Goal: Transaction & Acquisition: Purchase product/service

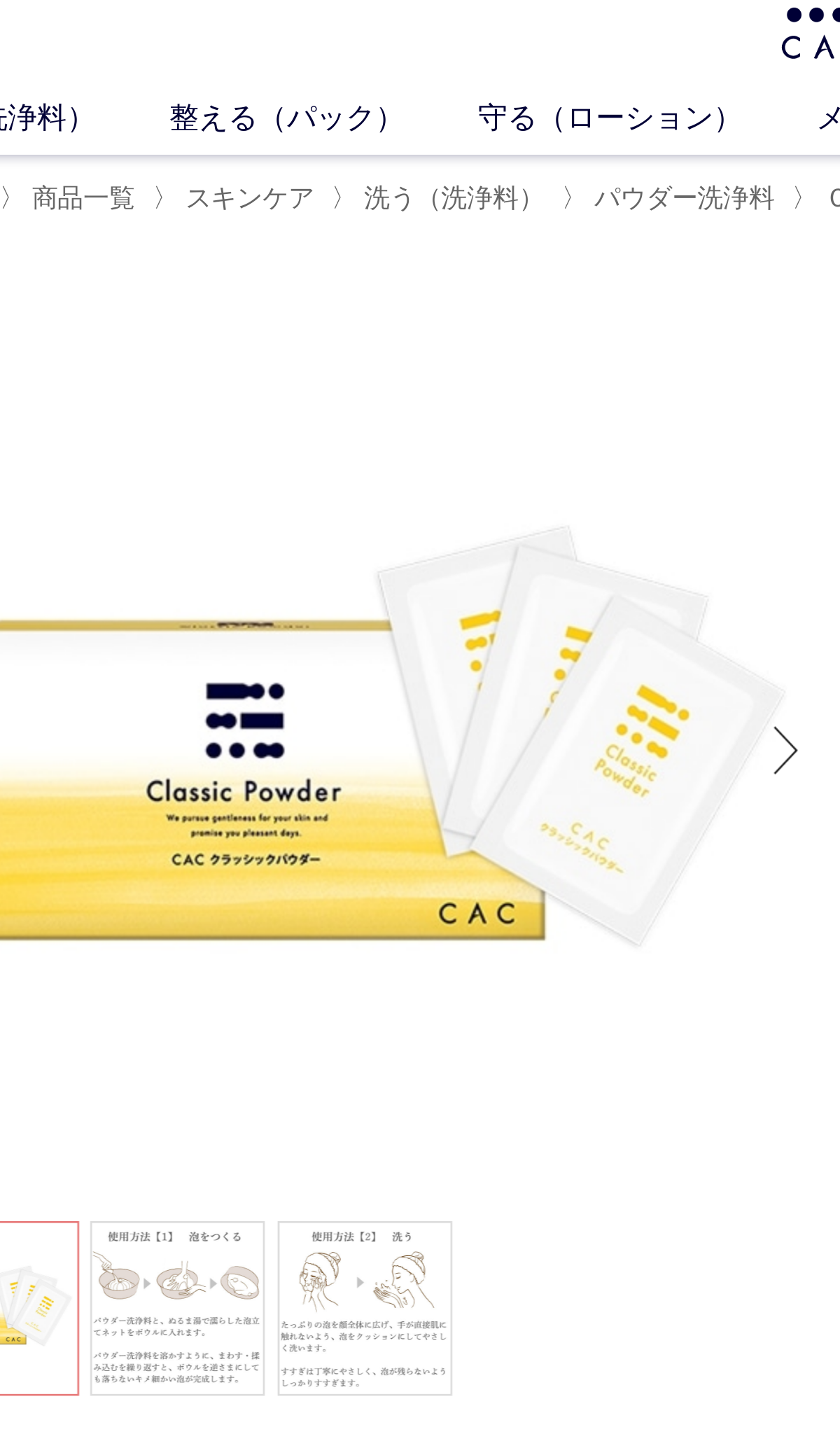
click at [284, 297] on img at bounding box center [245, 318] width 350 height 350
click at [280, 282] on img at bounding box center [245, 318] width 350 height 350
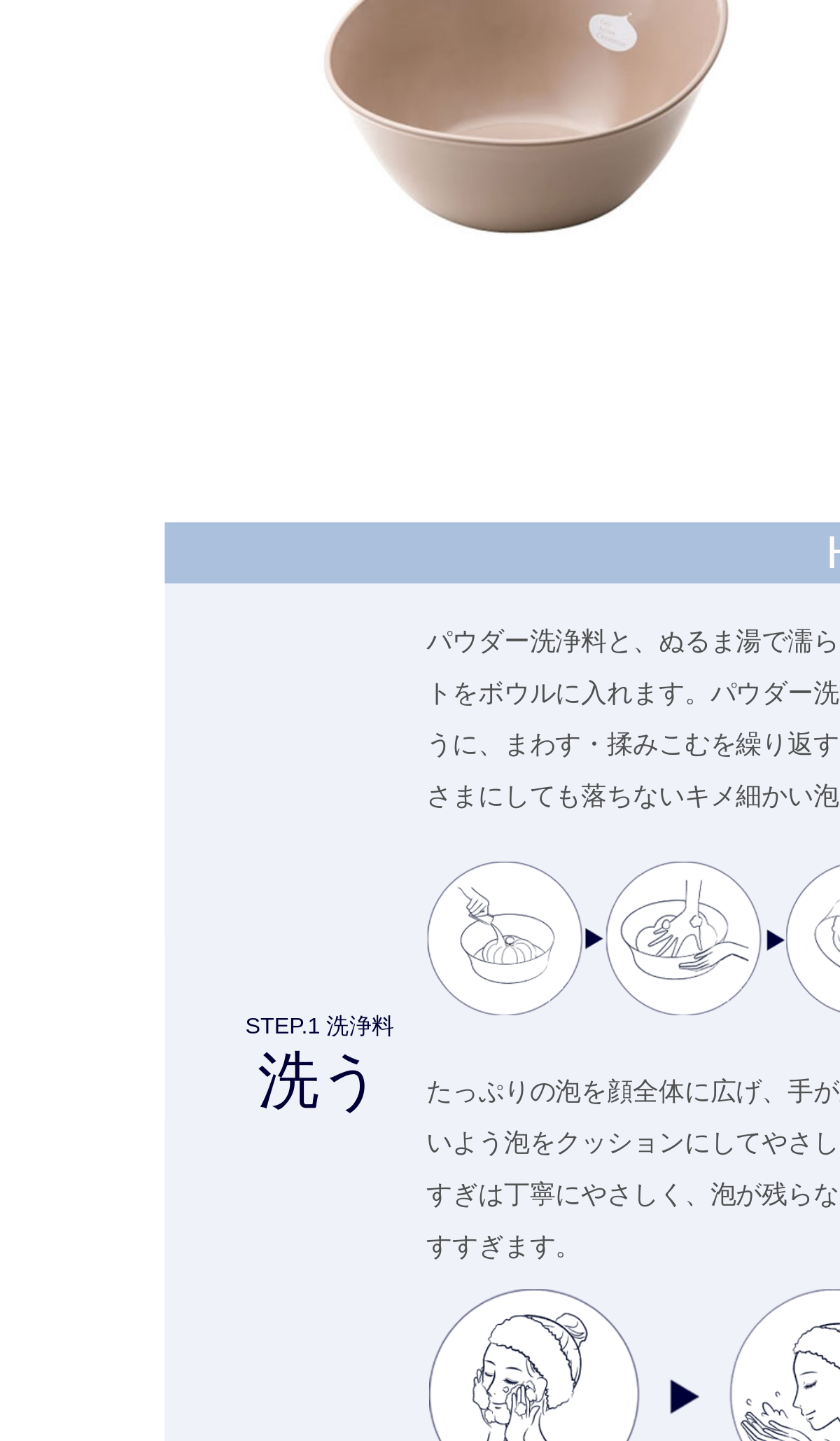
scroll to position [4304, 0]
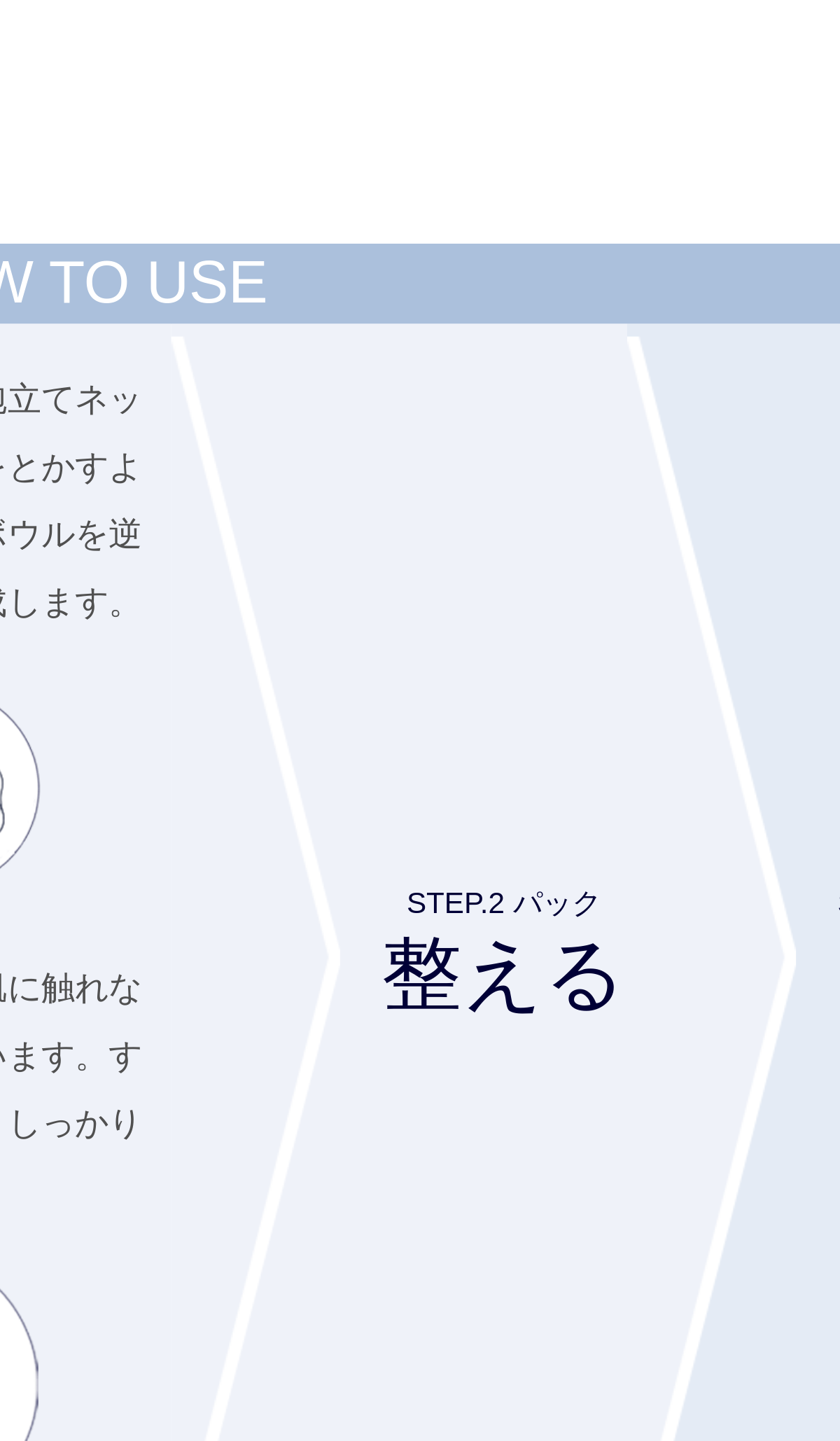
click at [450, 967] on h4 "STEP.2 パック 整える" at bounding box center [526, 1176] width 151 height 420
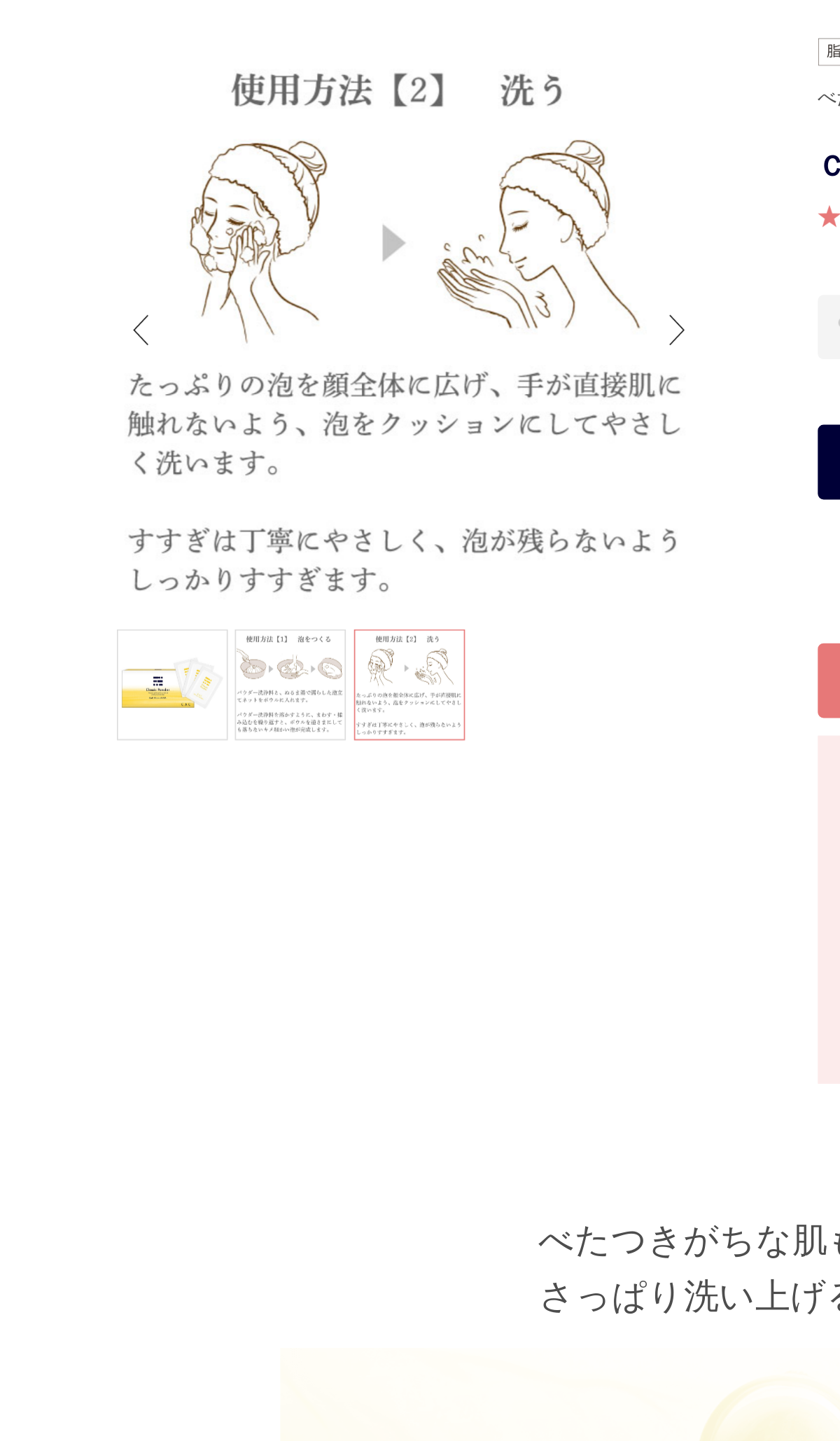
scroll to position [0, 0]
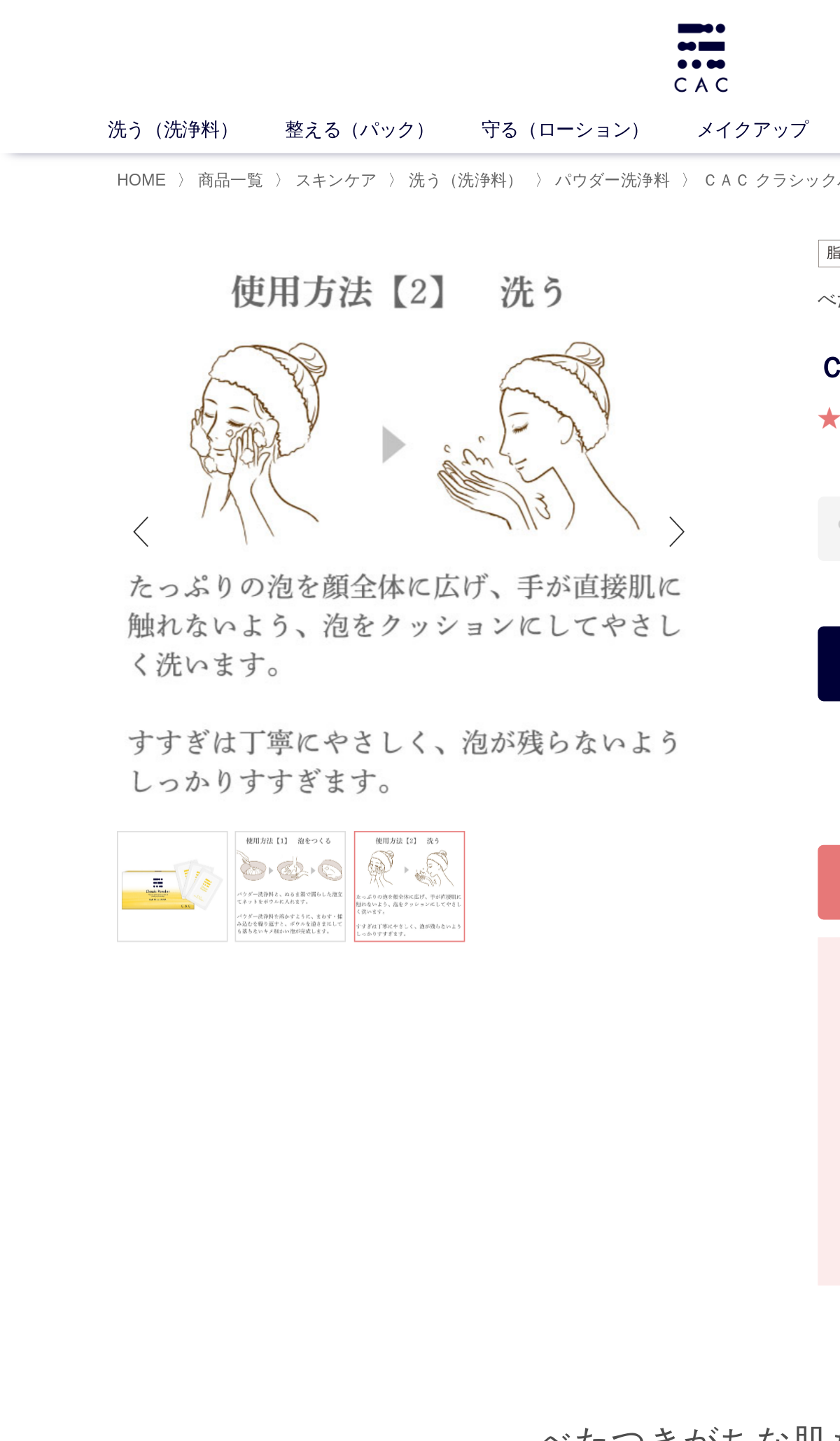
click at [424, 24] on img at bounding box center [420, 34] width 36 height 42
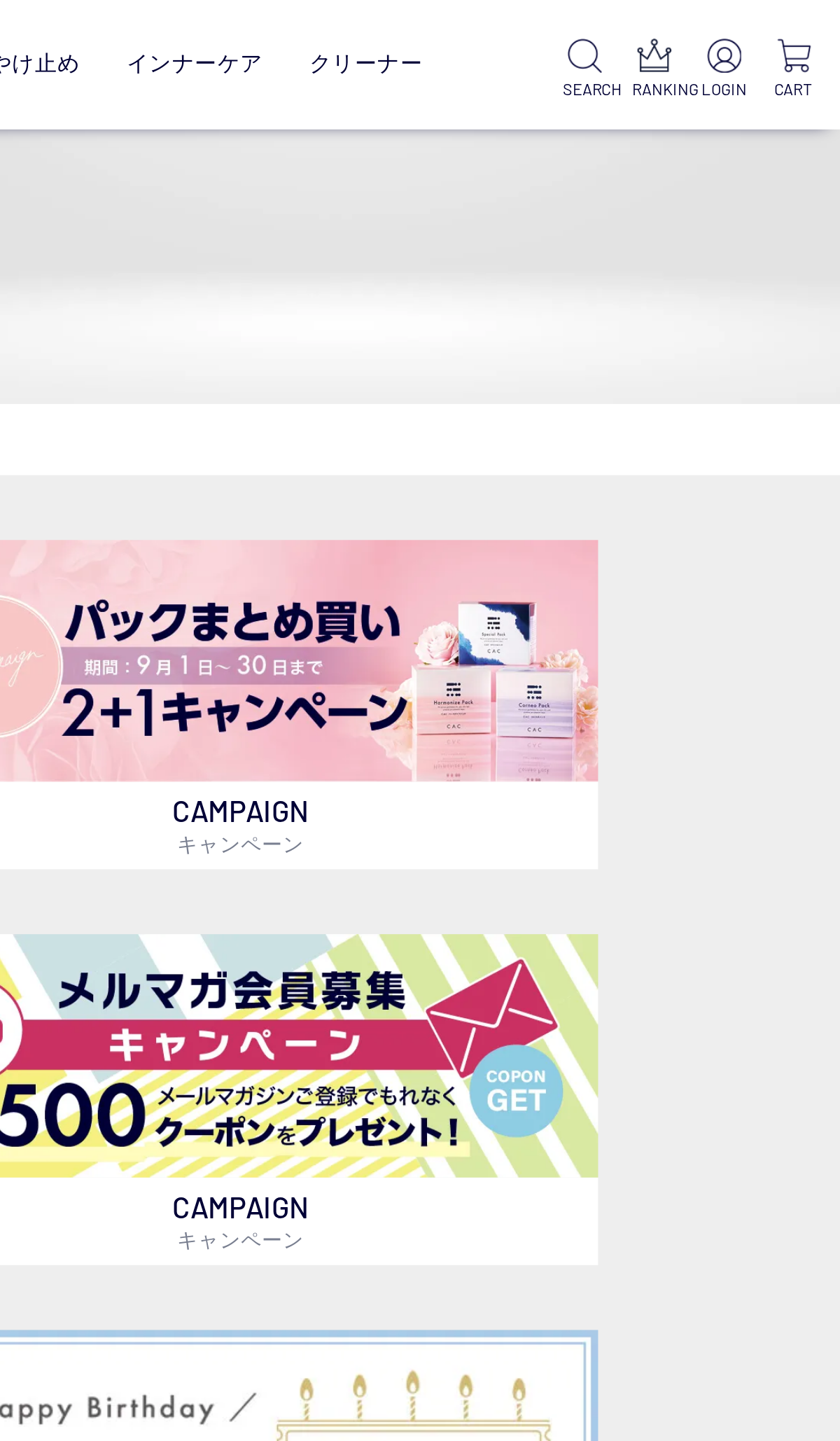
scroll to position [138, 0]
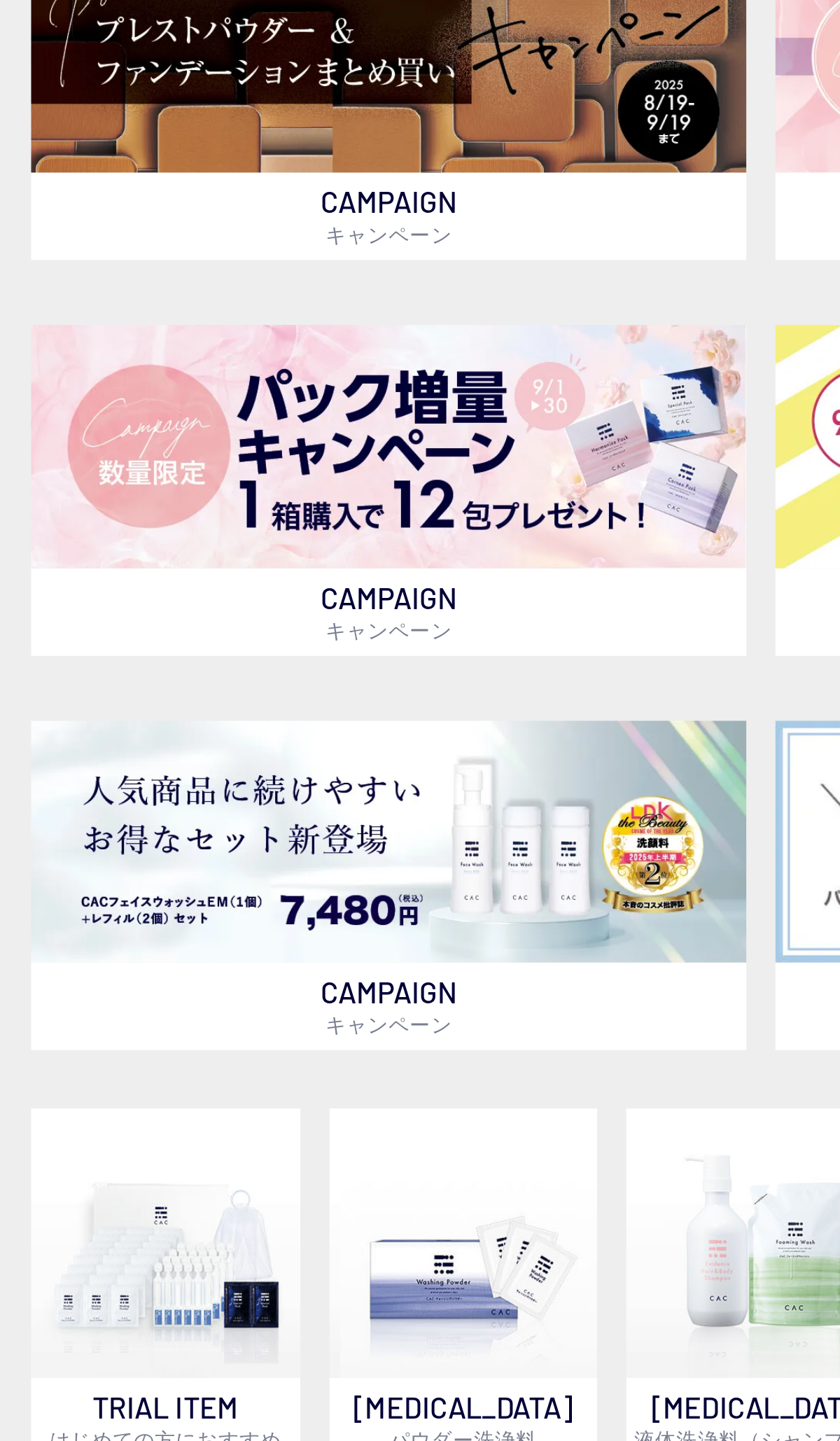
click at [234, 764] on img at bounding box center [292, 823] width 117 height 117
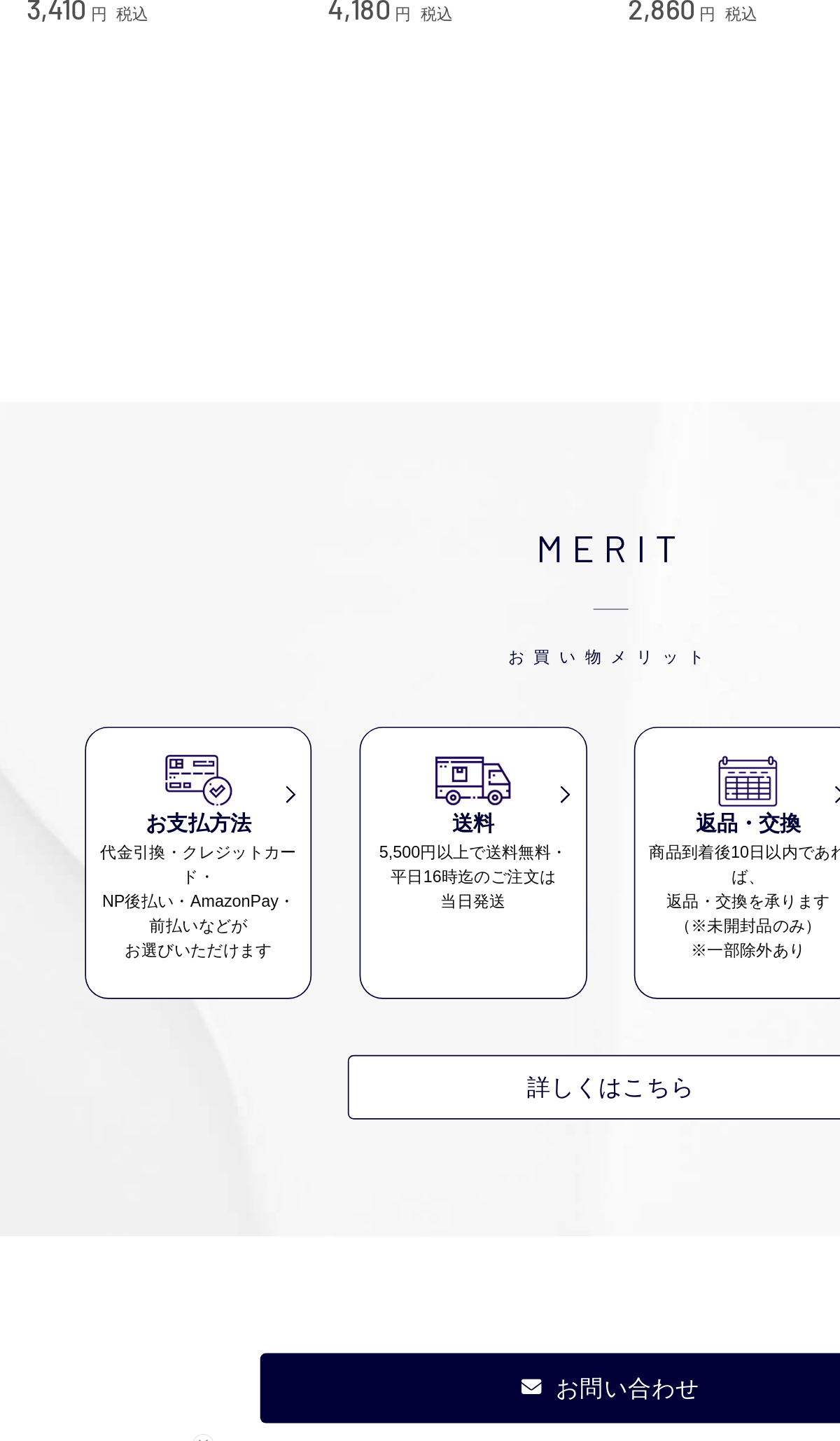
scroll to position [11, 0]
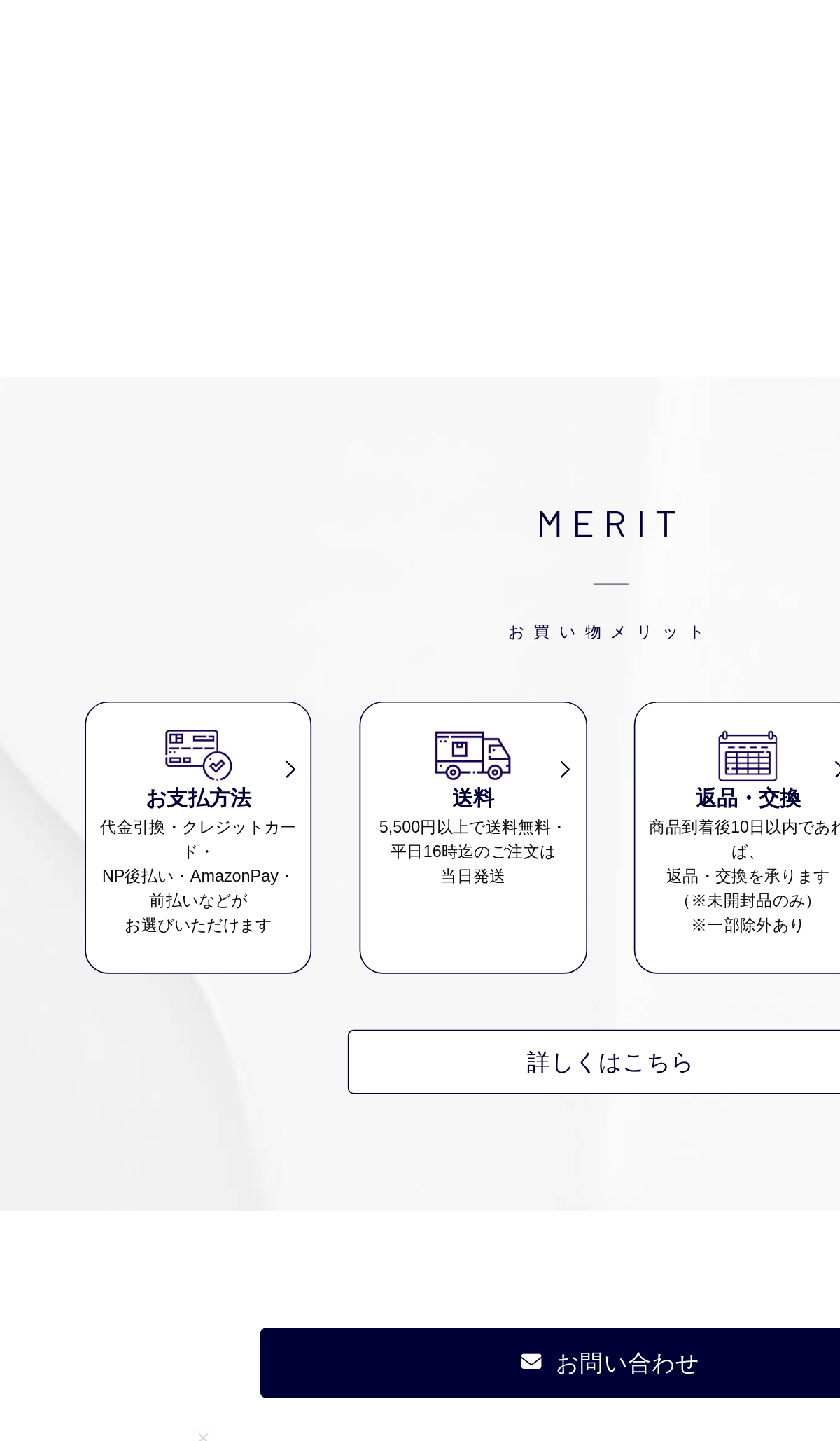
click at [314, 873] on img at bounding box center [337, 890] width 49 height 34
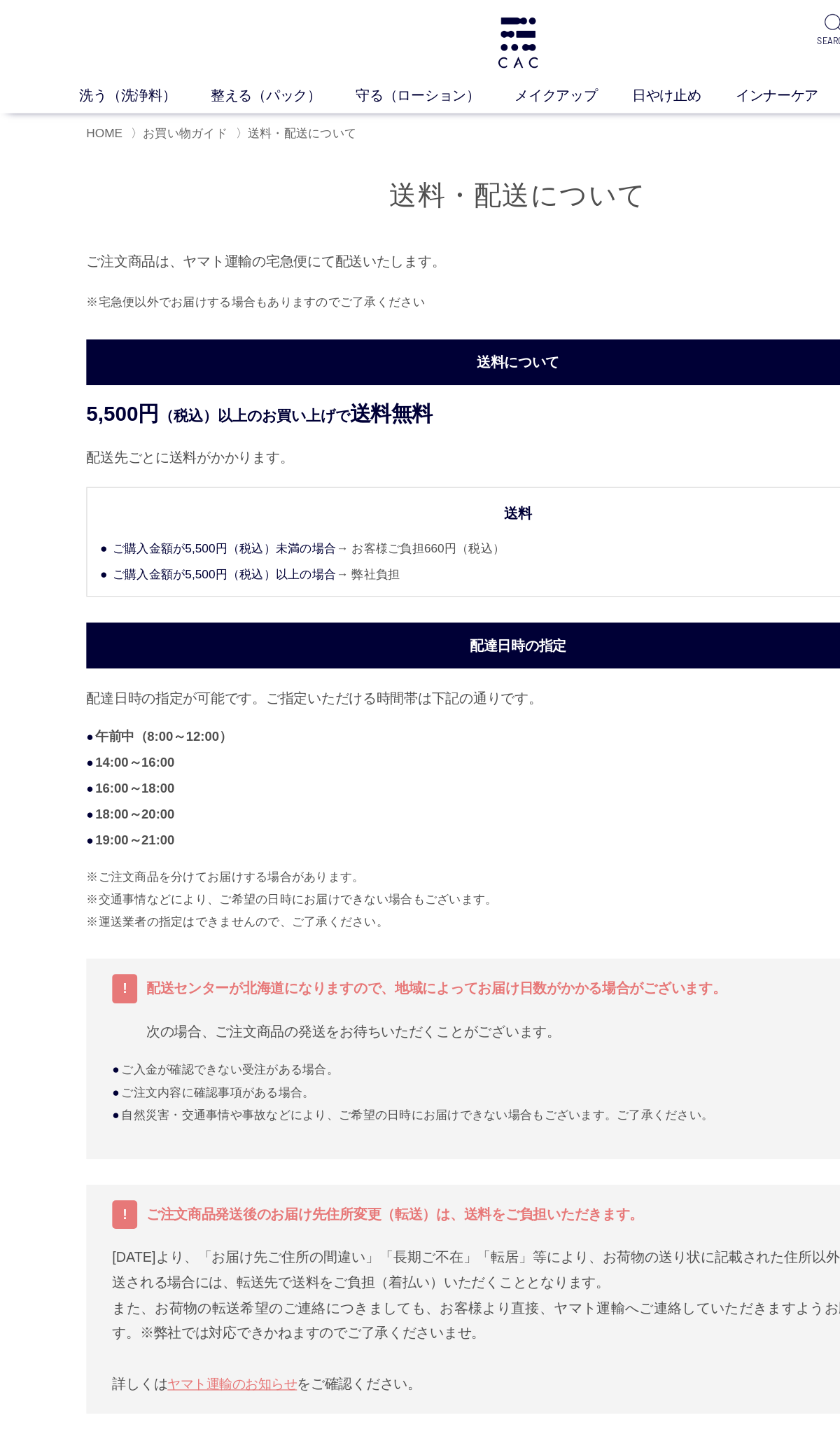
click at [108, 72] on link "洗う（洗浄料）" at bounding box center [117, 77] width 106 height 17
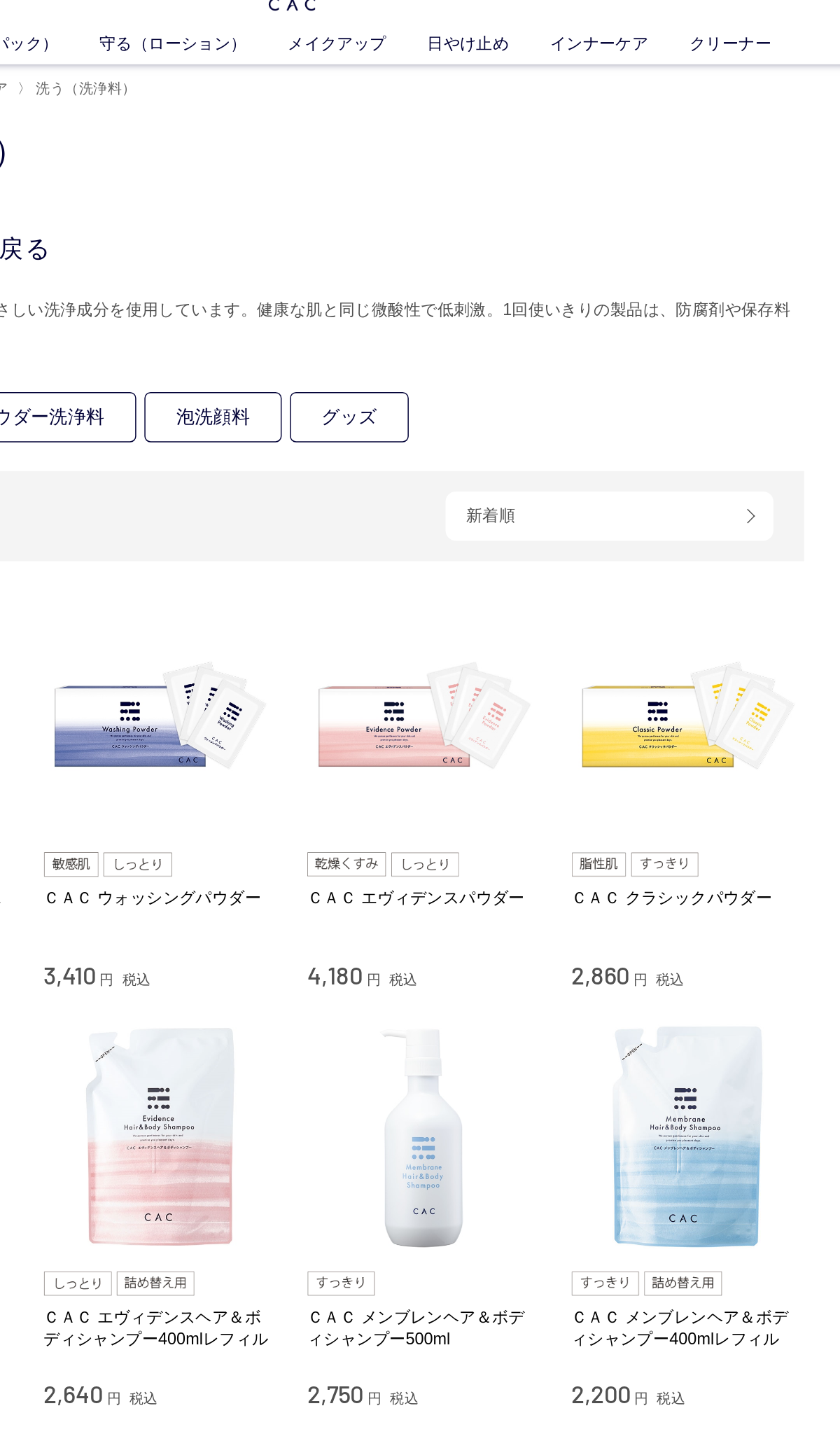
scroll to position [49, 0]
click at [611, 492] on img at bounding box center [691, 490] width 160 height 160
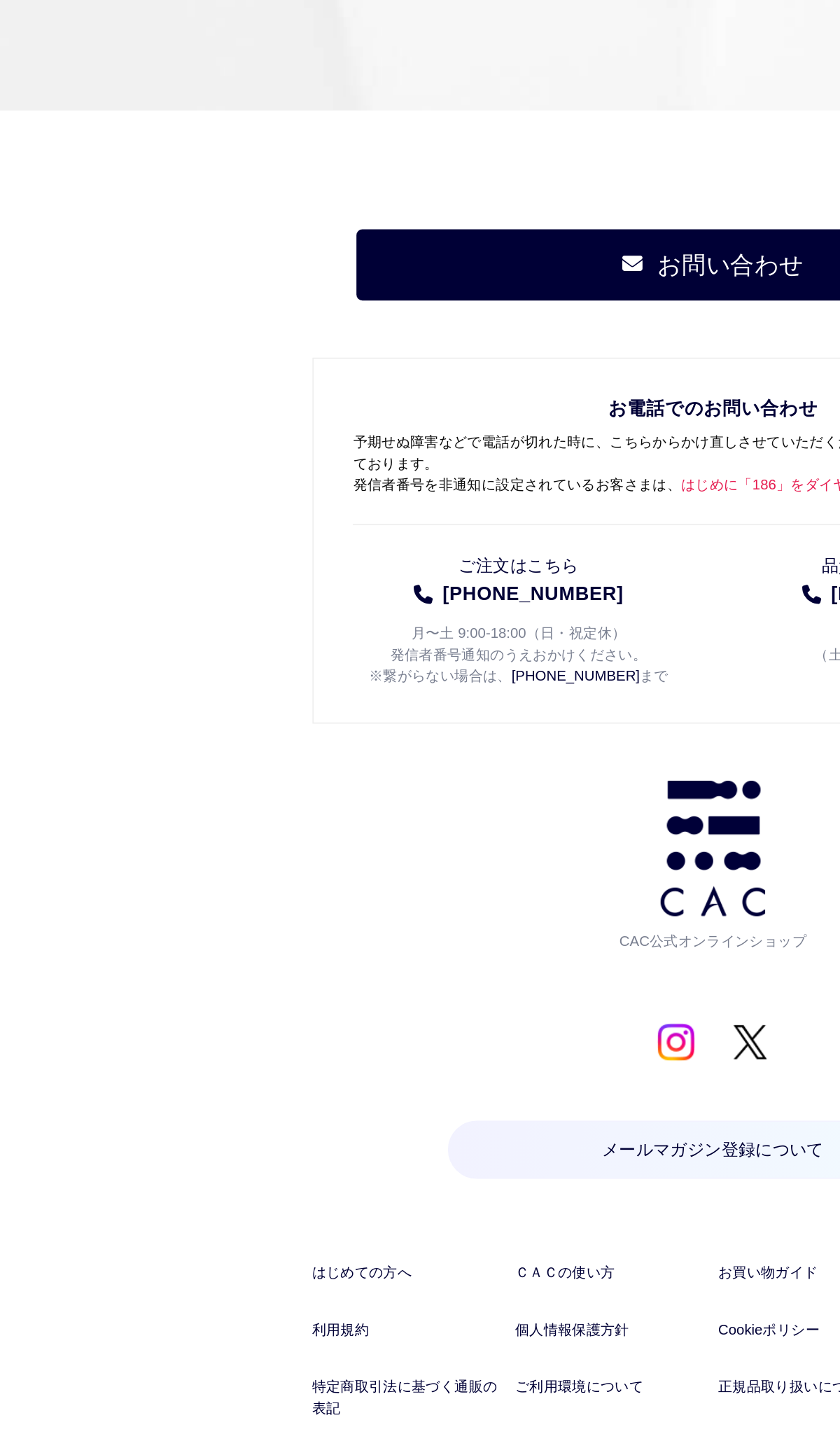
scroll to position [9708, 0]
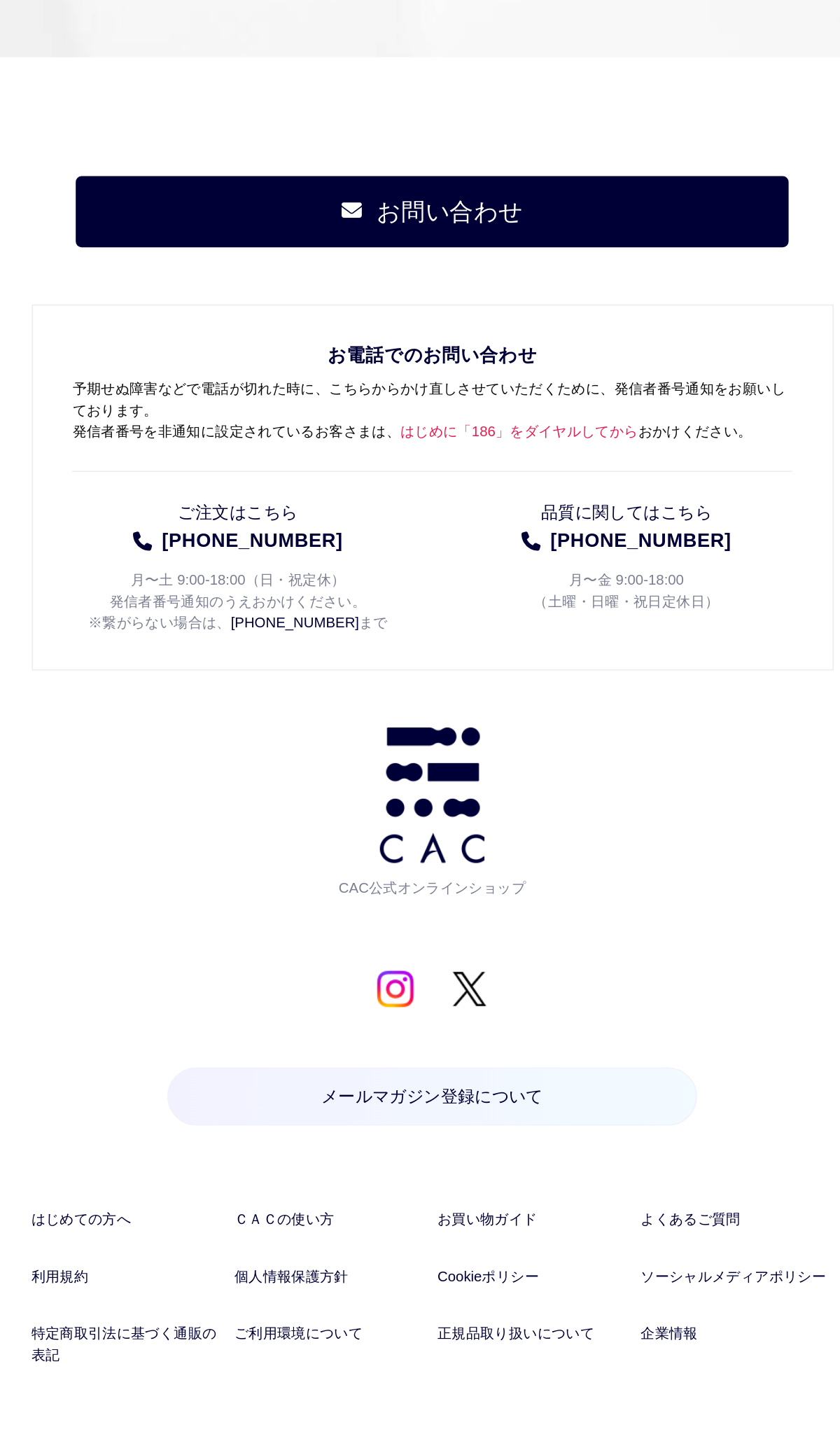
click at [423, 1205] on link "お買い物ガイド" at bounding box center [480, 1211] width 113 height 12
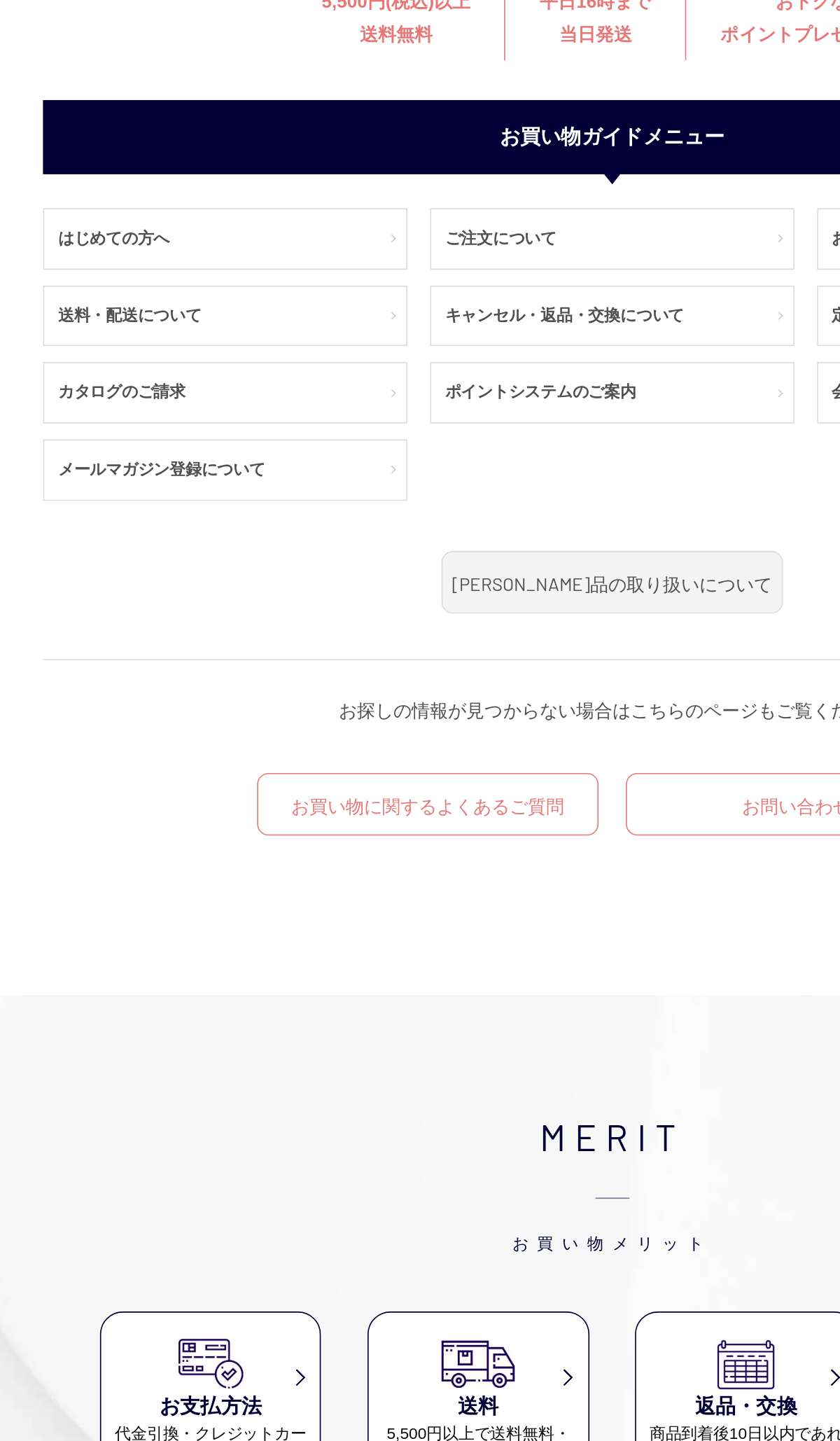
click at [394, 298] on link "ご注文について" at bounding box center [420, 315] width 223 height 36
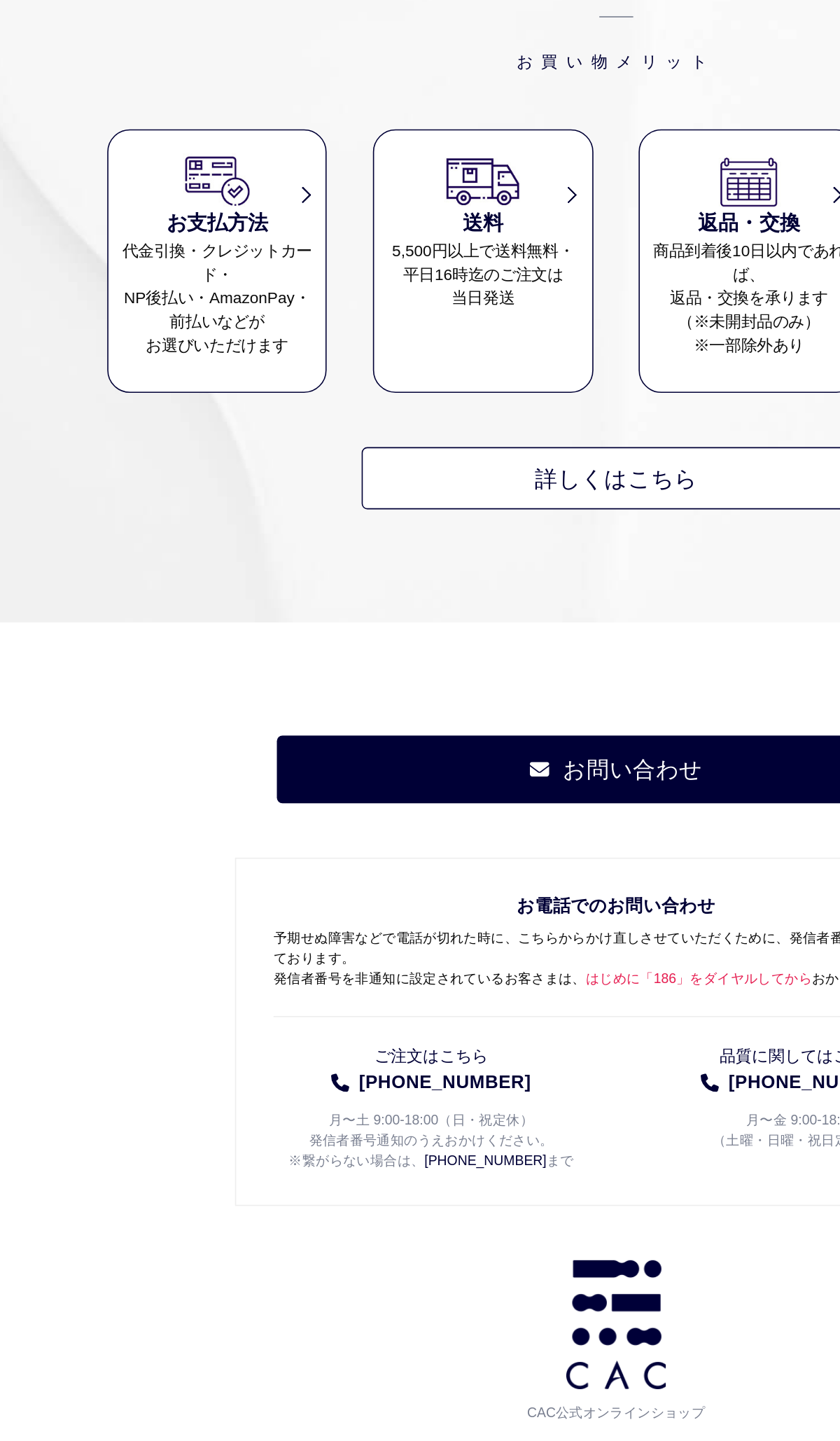
scroll to position [2283, 0]
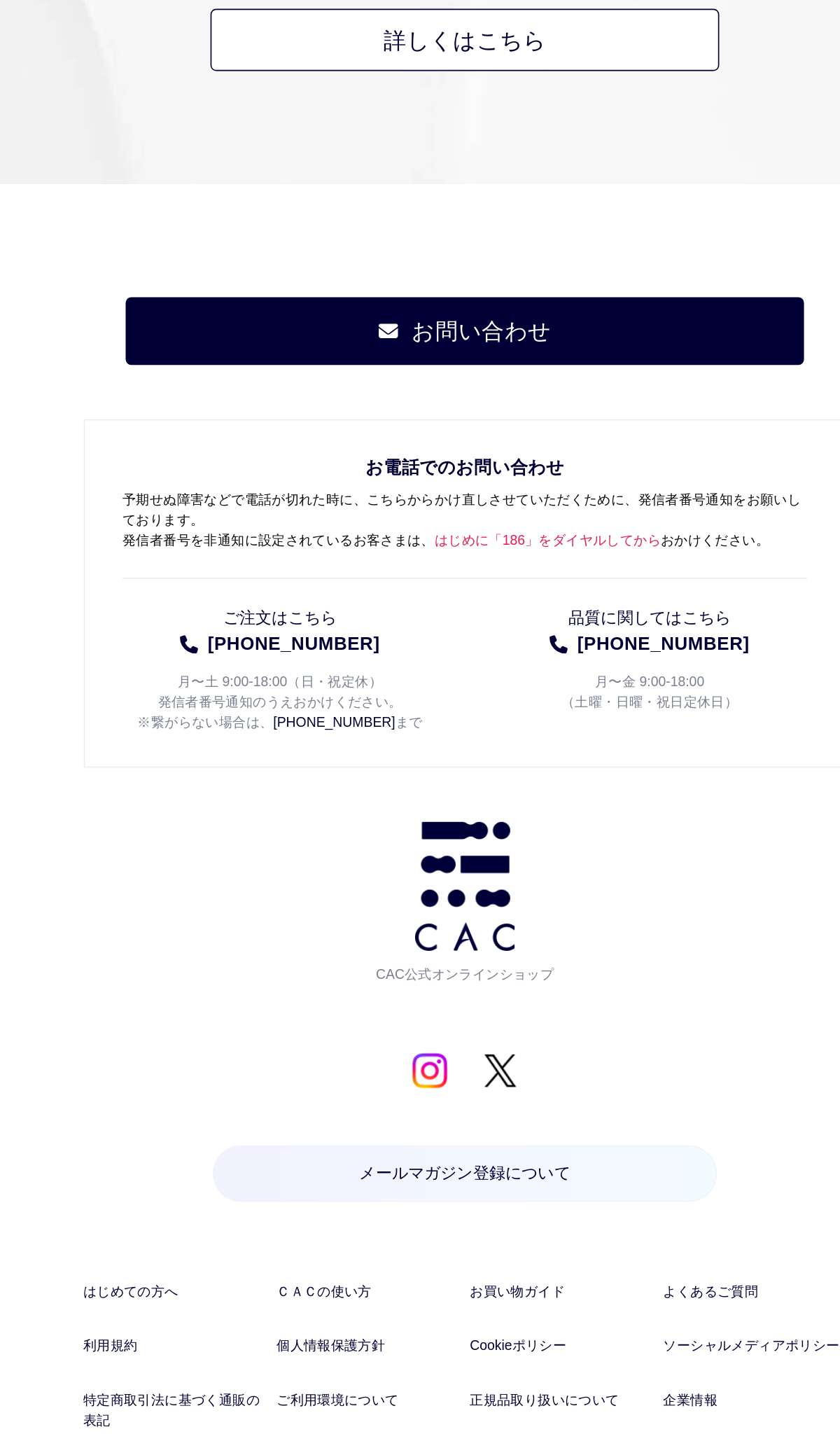
click at [543, 1264] on link "企業情報" at bounding box center [600, 1270] width 113 height 12
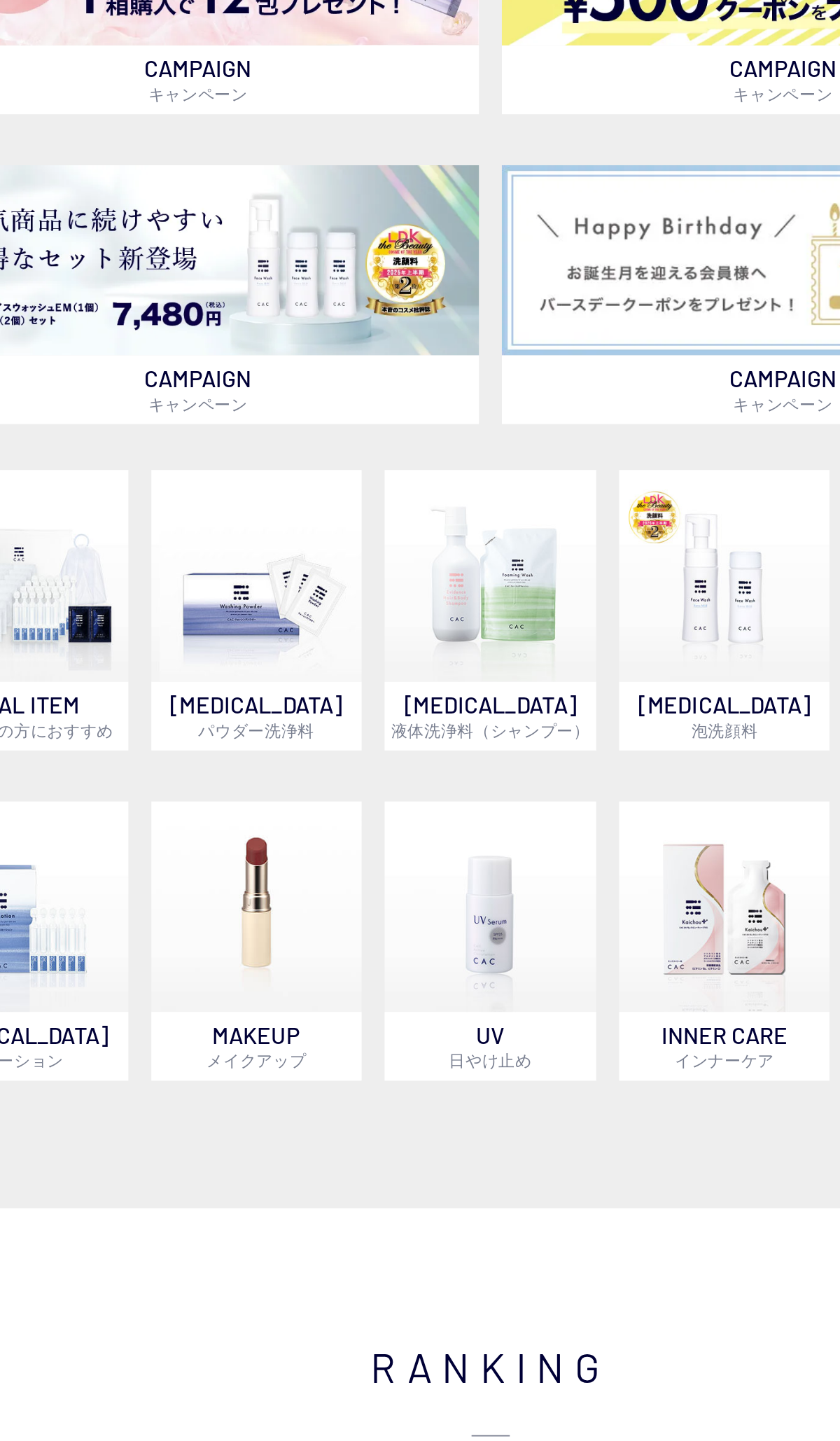
scroll to position [126, 0]
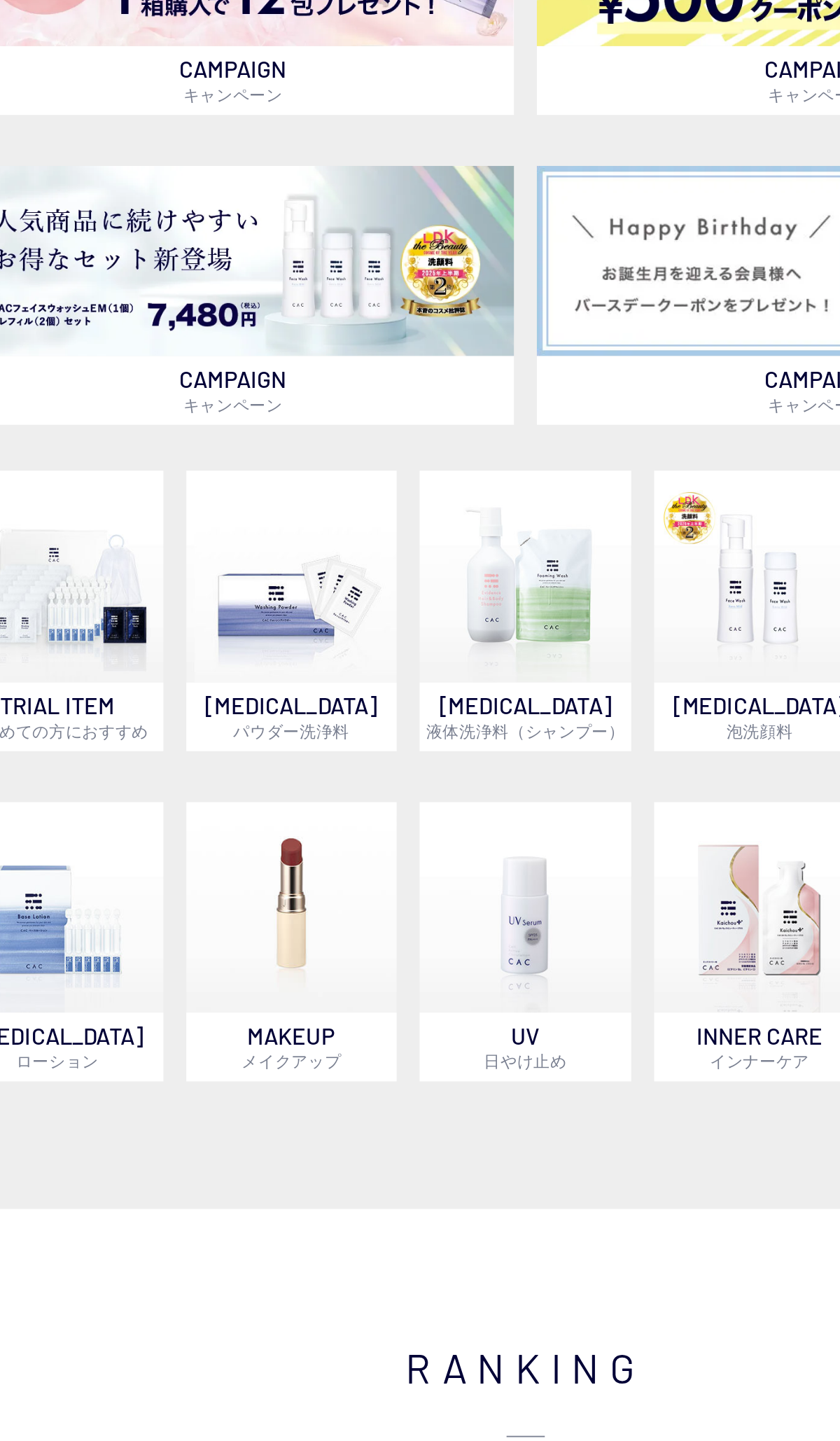
click at [234, 777] on img at bounding box center [292, 835] width 117 height 117
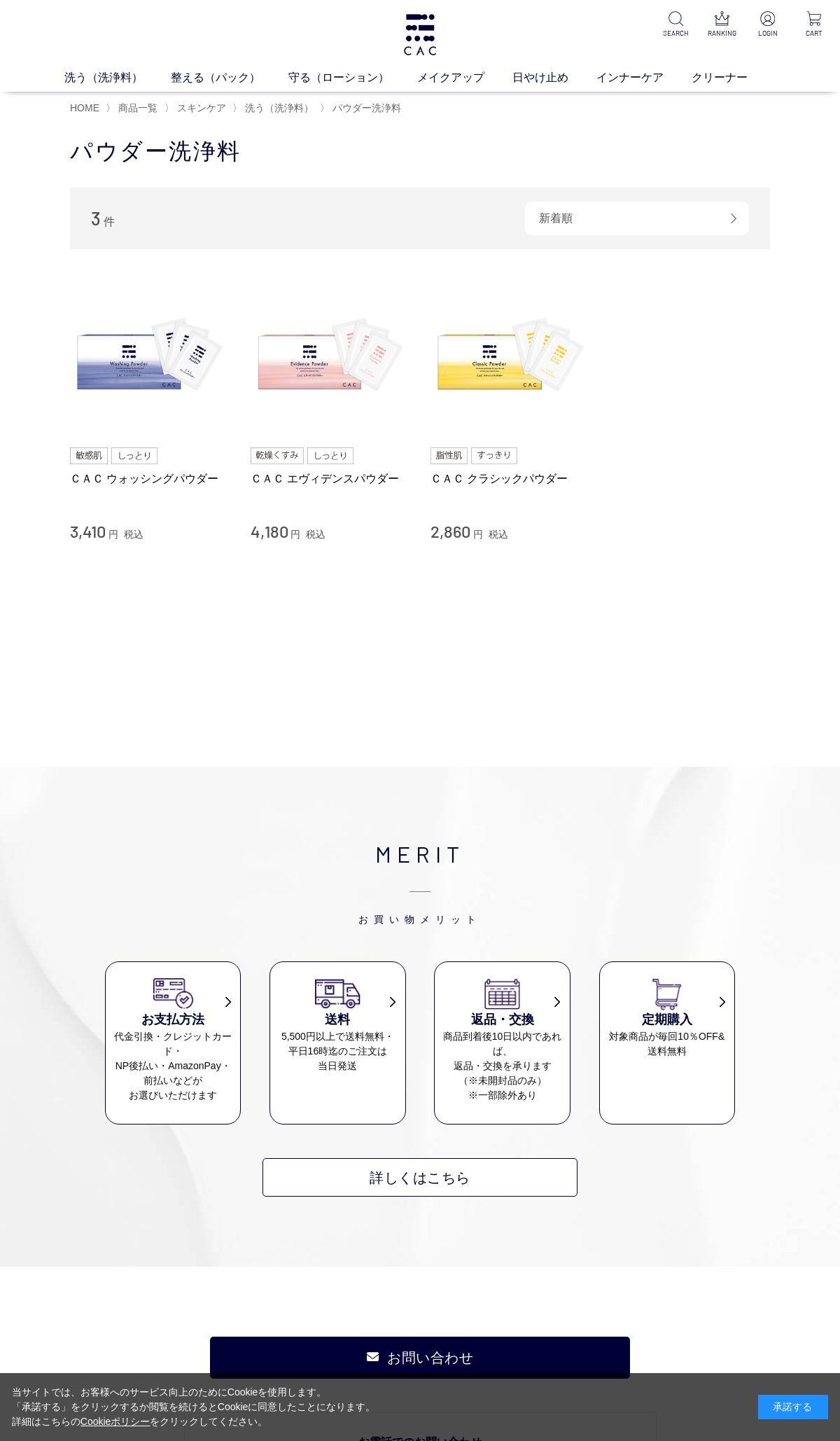
click at [497, 396] on img at bounding box center [510, 357] width 160 height 160
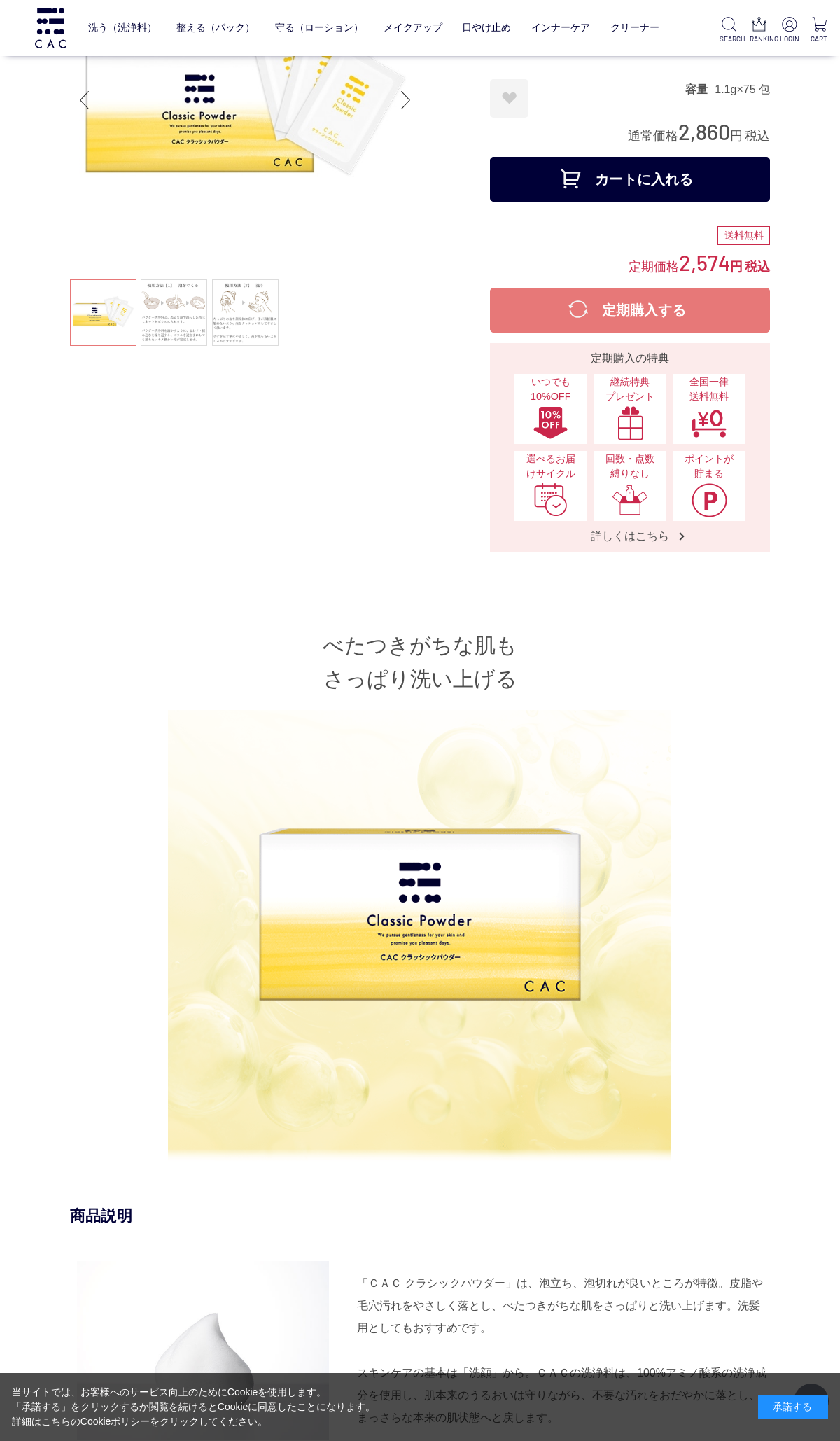
scroll to position [140, 0]
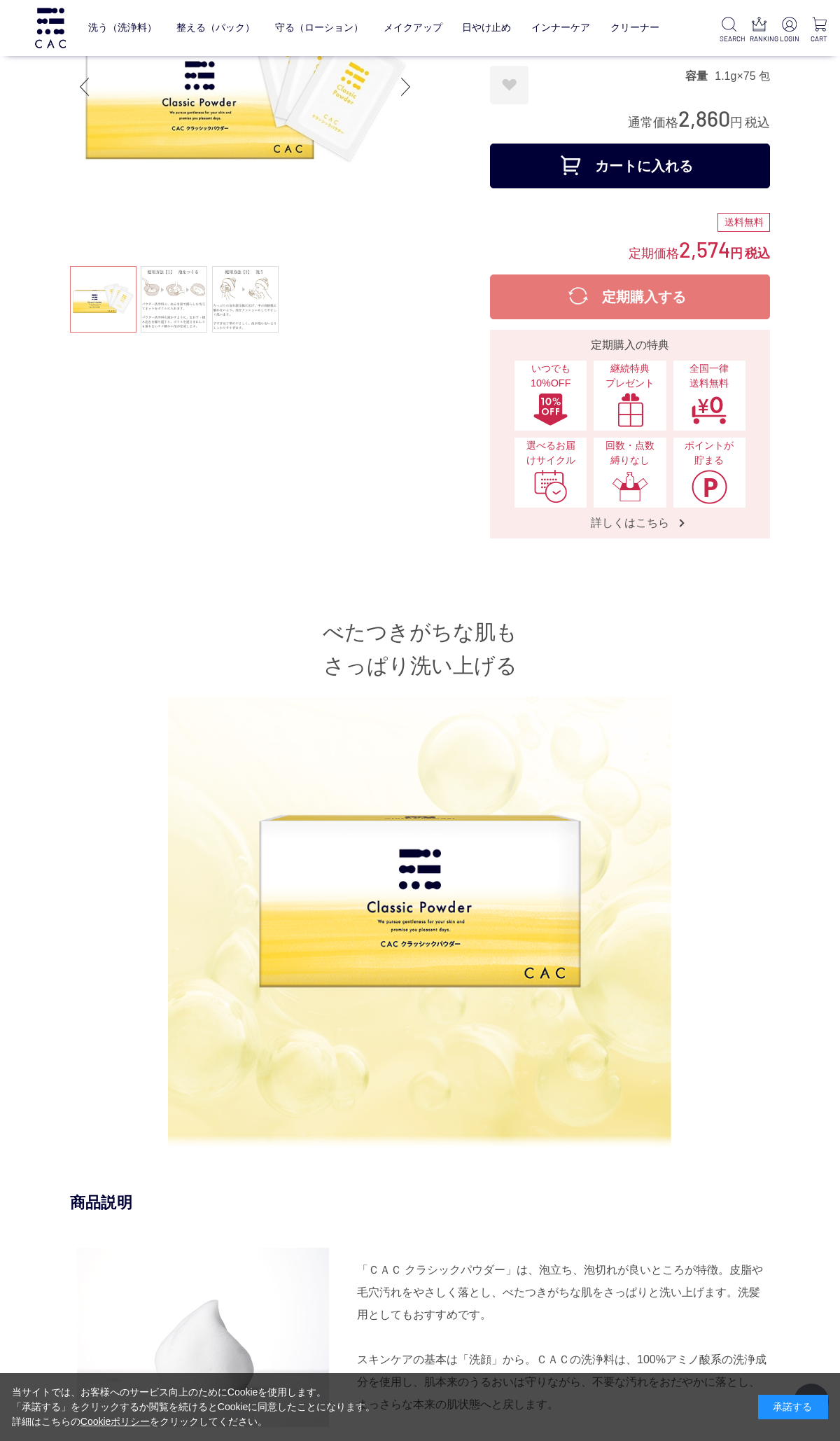
click at [578, 155] on button "カートに入れる" at bounding box center [630, 165] width 280 height 45
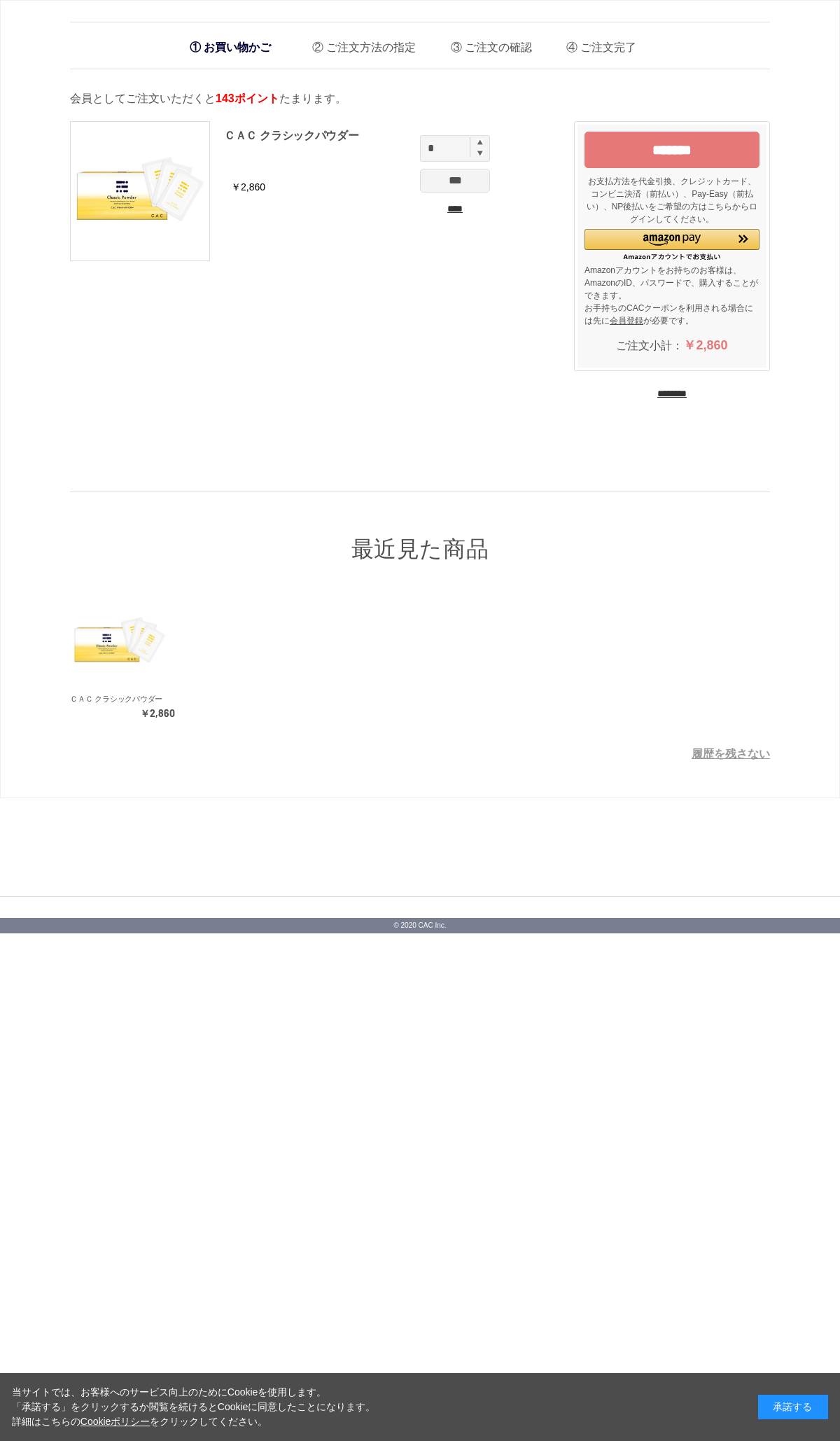
click at [659, 133] on input "*******" at bounding box center [672, 149] width 175 height 36
